Goal: Find specific page/section: Find specific page/section

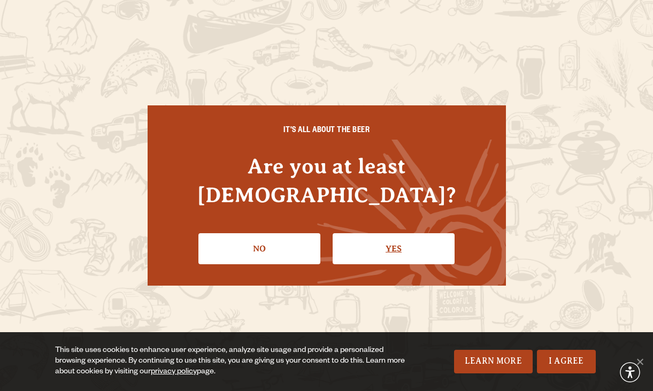
click at [371, 234] on link "Yes" at bounding box center [394, 248] width 122 height 31
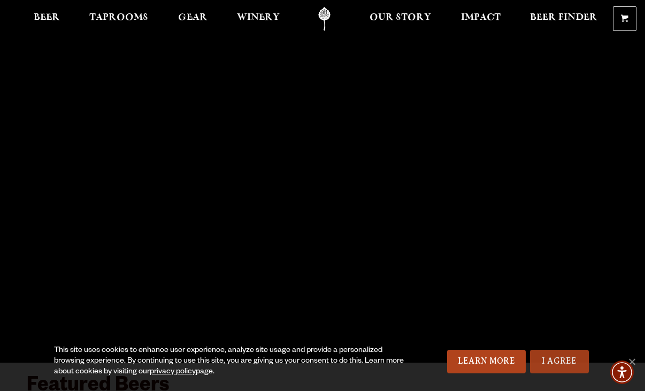
click at [552, 362] on link "I Agree" at bounding box center [559, 362] width 59 height 24
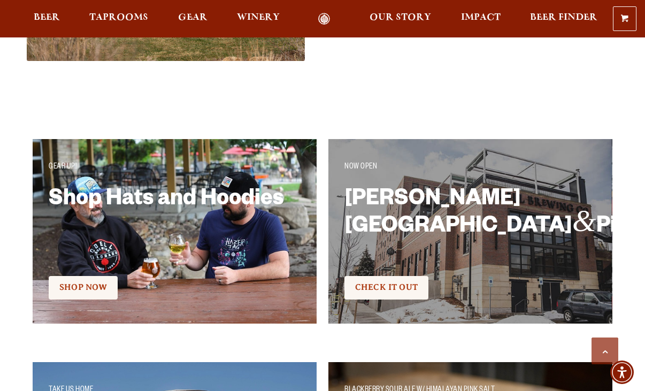
scroll to position [1391, 0]
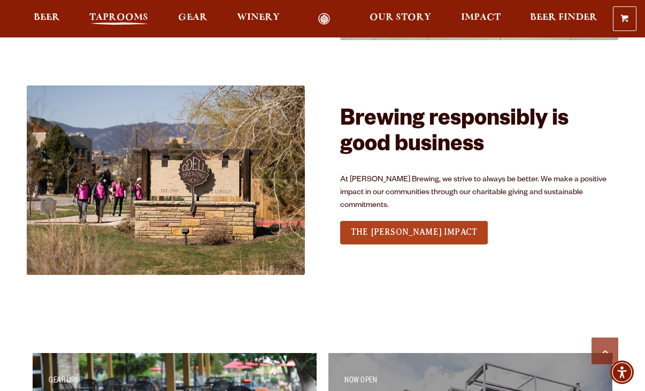
click at [112, 19] on span "Taprooms" at bounding box center [118, 17] width 59 height 9
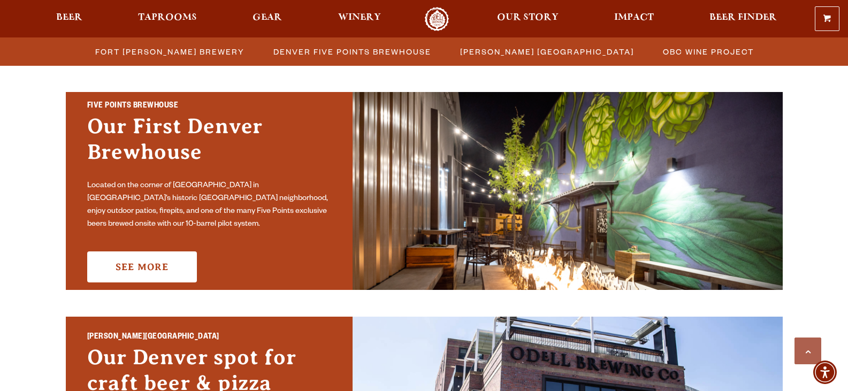
scroll to position [535, 0]
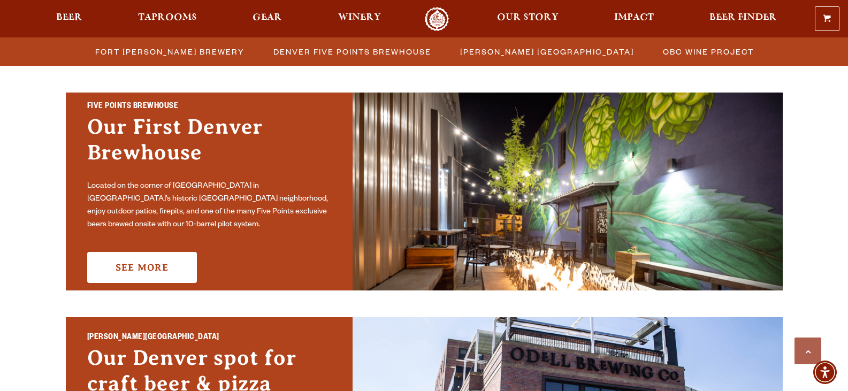
drag, startPoint x: 200, startPoint y: 47, endPoint x: 297, endPoint y: 88, distance: 106.4
click at [200, 47] on span "Fort [PERSON_NAME] Brewery" at bounding box center [169, 52] width 149 height 16
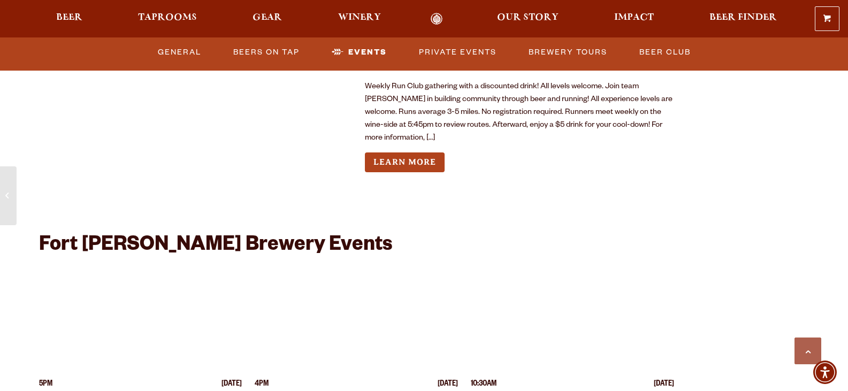
scroll to position [2567, 0]
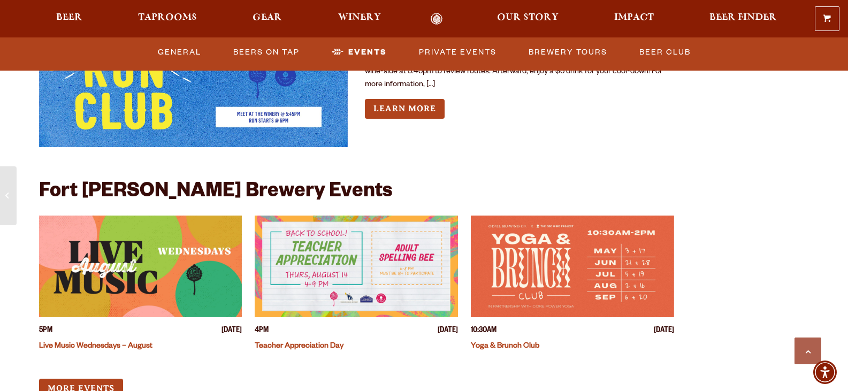
click at [146, 266] on img "View event details" at bounding box center [140, 267] width 203 height 102
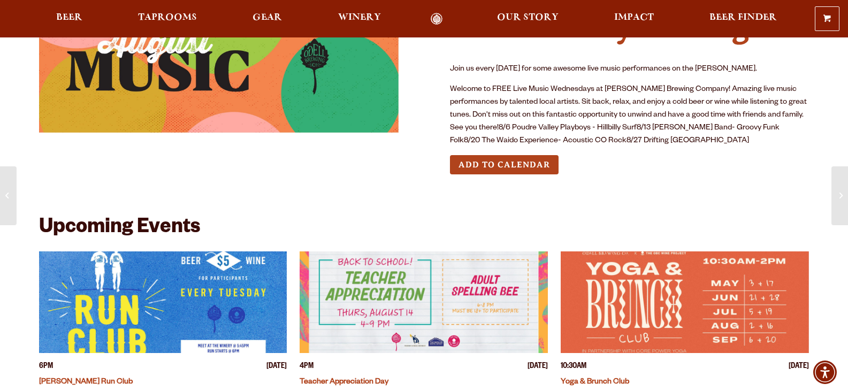
scroll to position [53, 0]
